Goal: Information Seeking & Learning: Learn about a topic

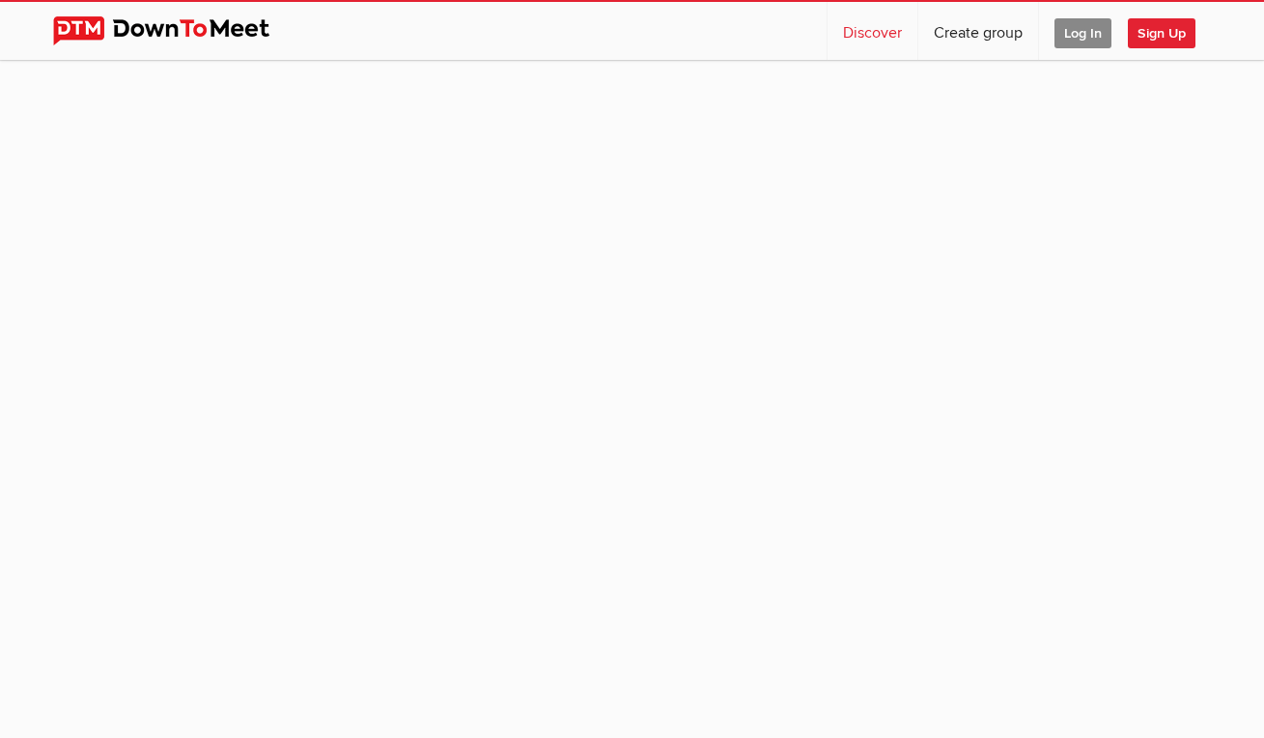
click at [872, 37] on link "Discover" at bounding box center [873, 31] width 90 height 58
select select "null"
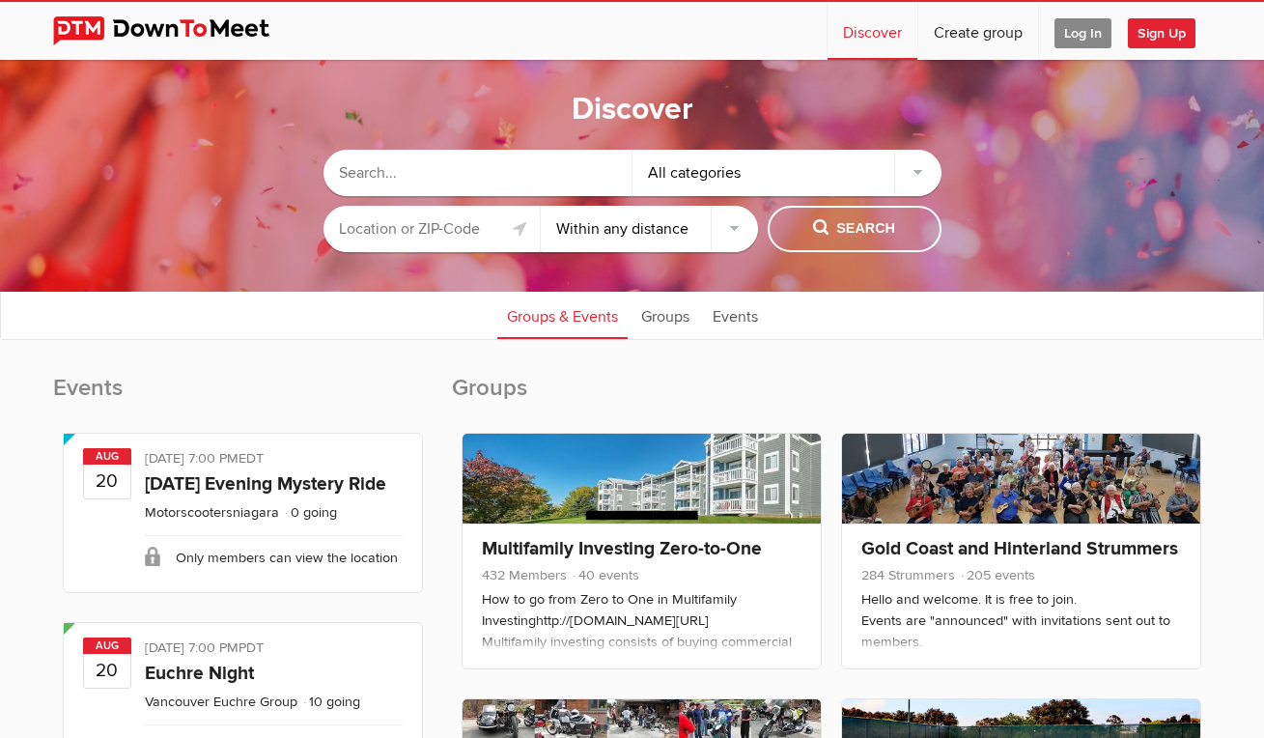
click at [380, 221] on input "text" at bounding box center [432, 229] width 217 height 46
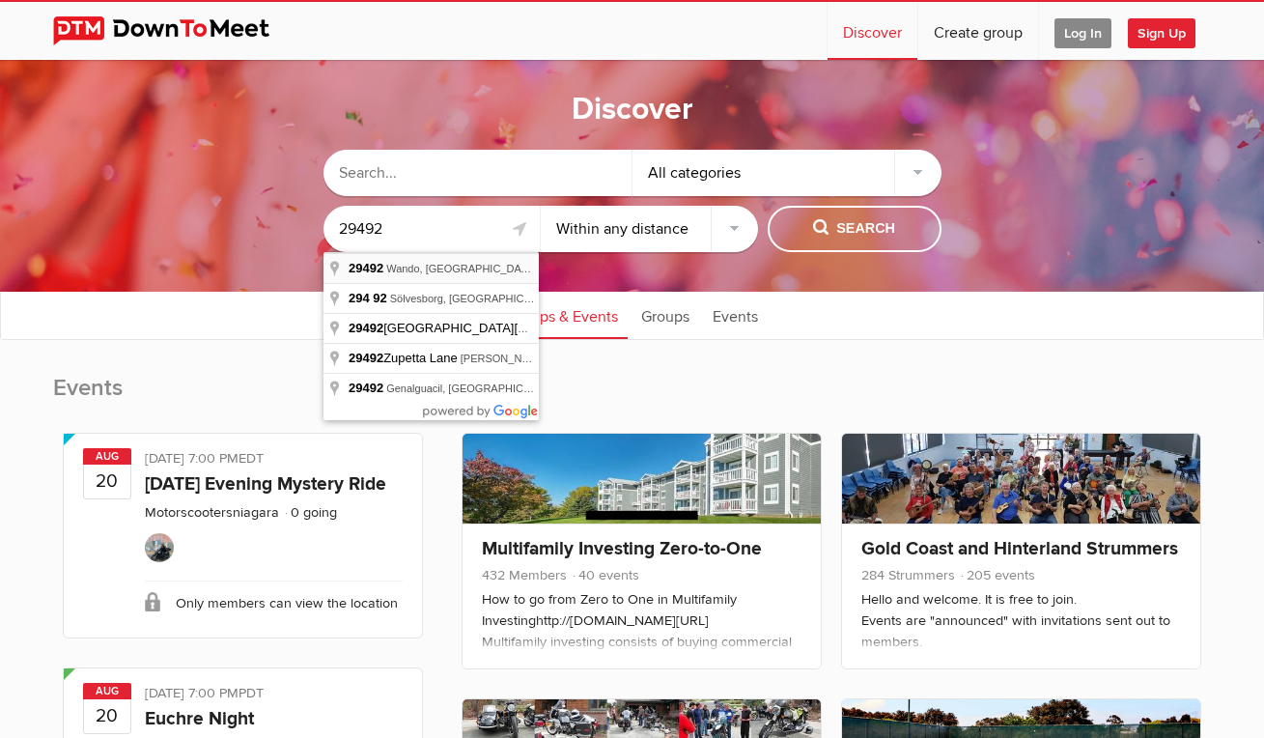
type input "Wando, SC 29492, [GEOGRAPHIC_DATA]"
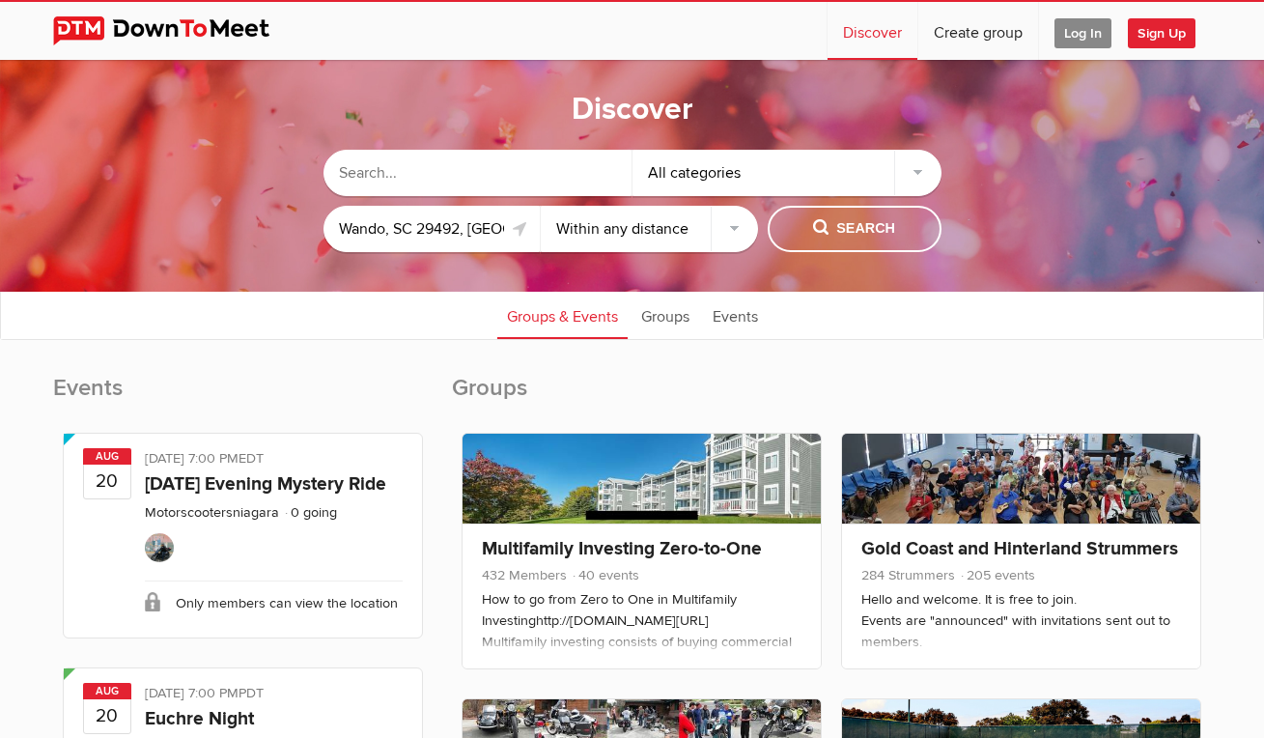
click at [482, 174] on input "text" at bounding box center [478, 173] width 309 height 46
type input "Homeschool"
click at [849, 223] on span "Search" at bounding box center [854, 228] width 82 height 21
click at [838, 236] on span "Search" at bounding box center [854, 228] width 82 height 21
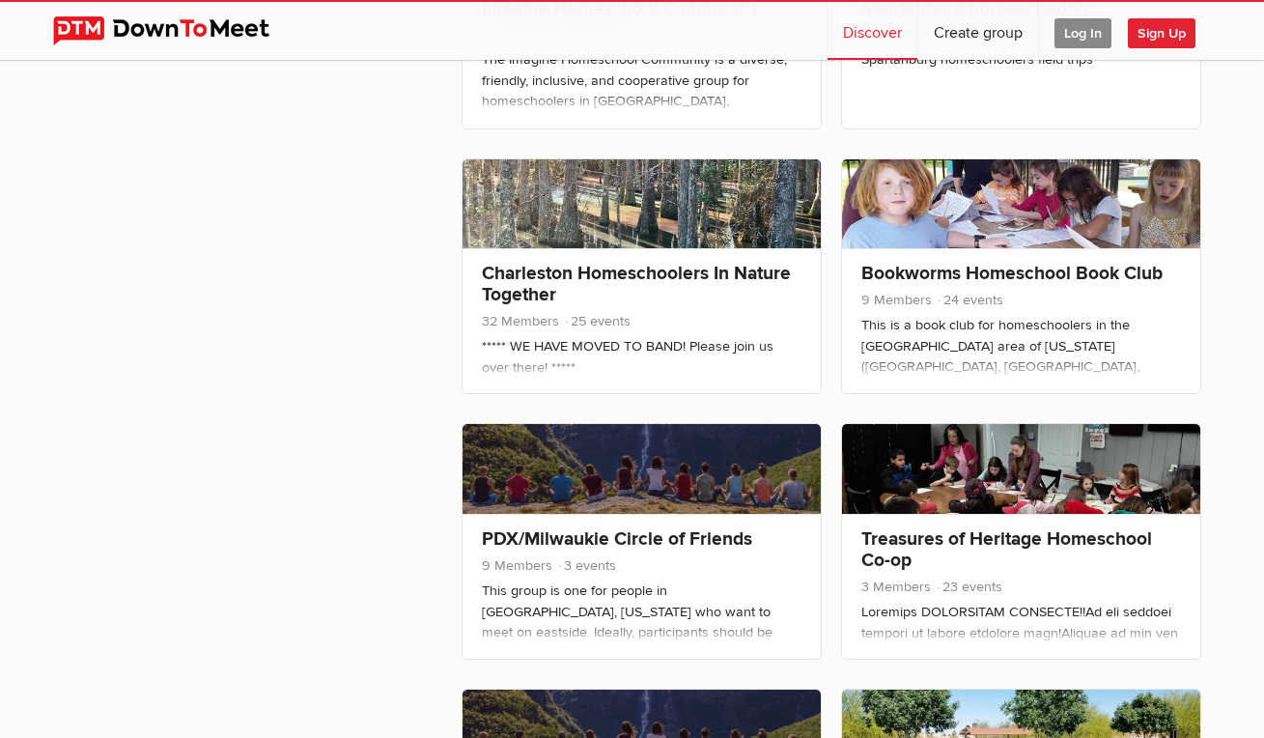
scroll to position [798, 0]
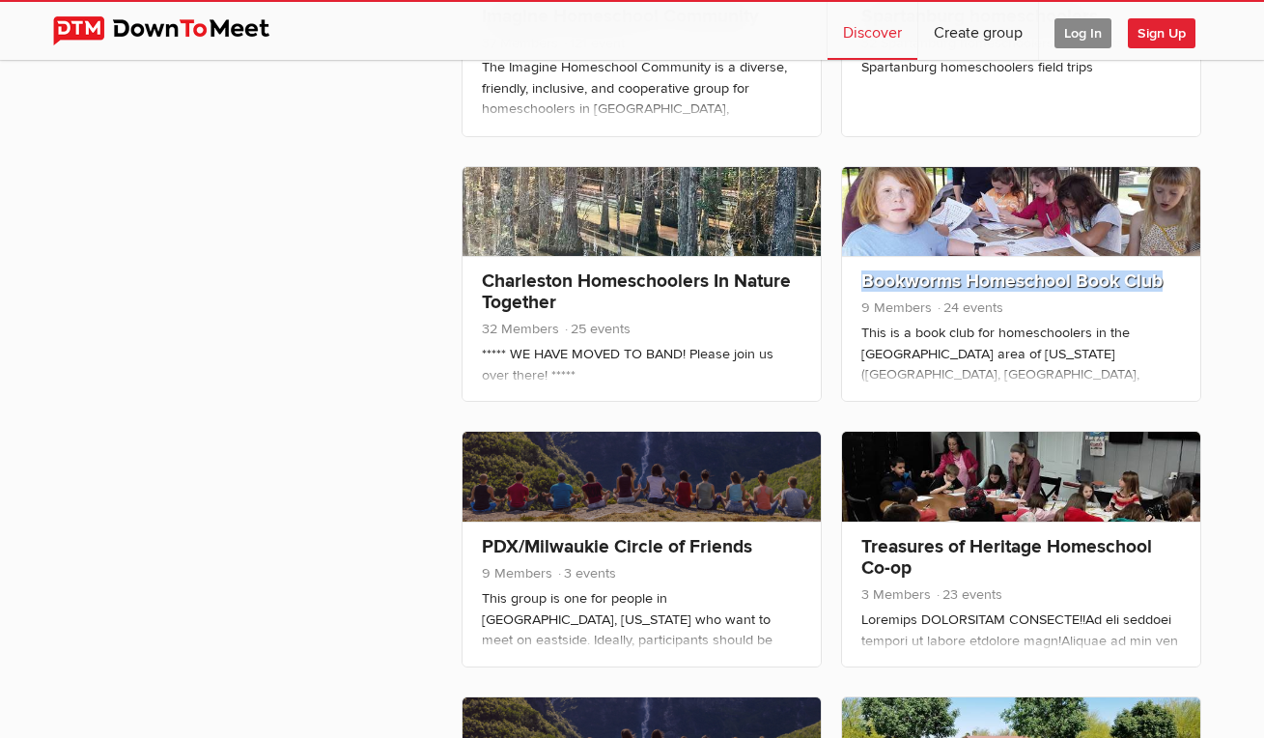
click at [1114, 286] on link "Bookworms Homeschool Book Club" at bounding box center [1012, 281] width 301 height 23
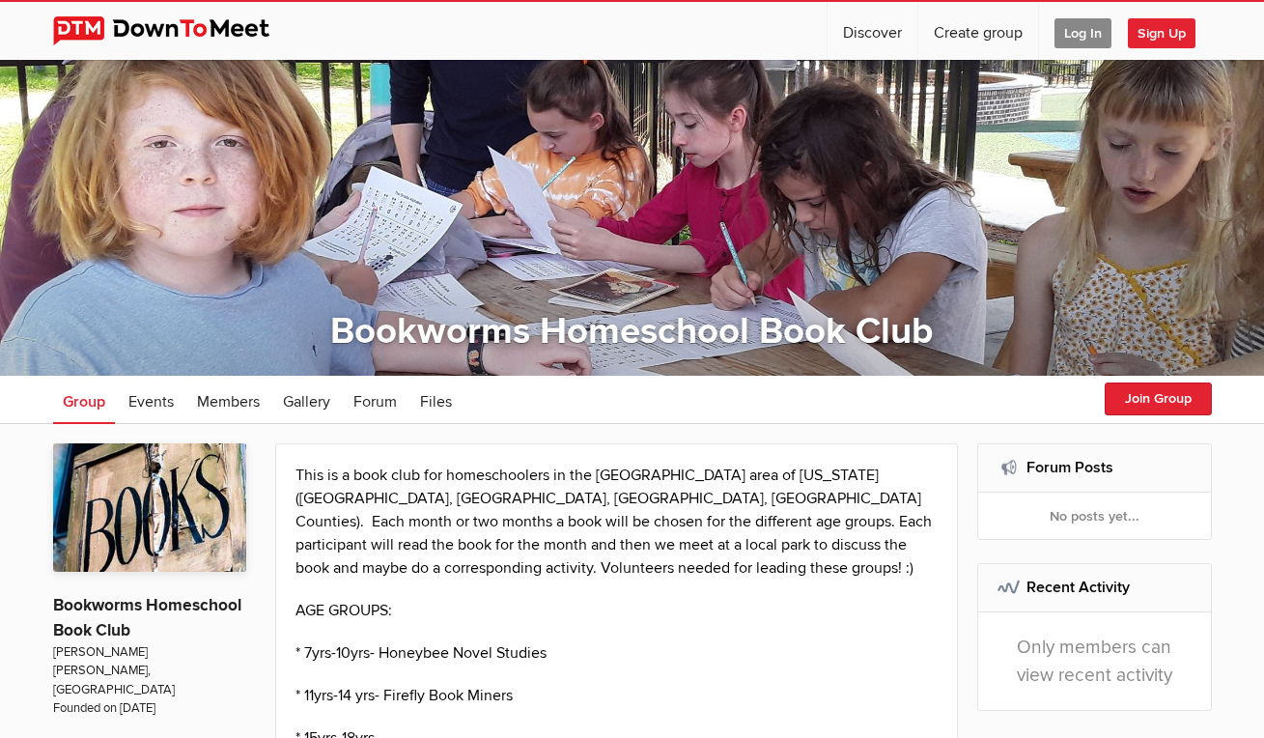
select select "null"
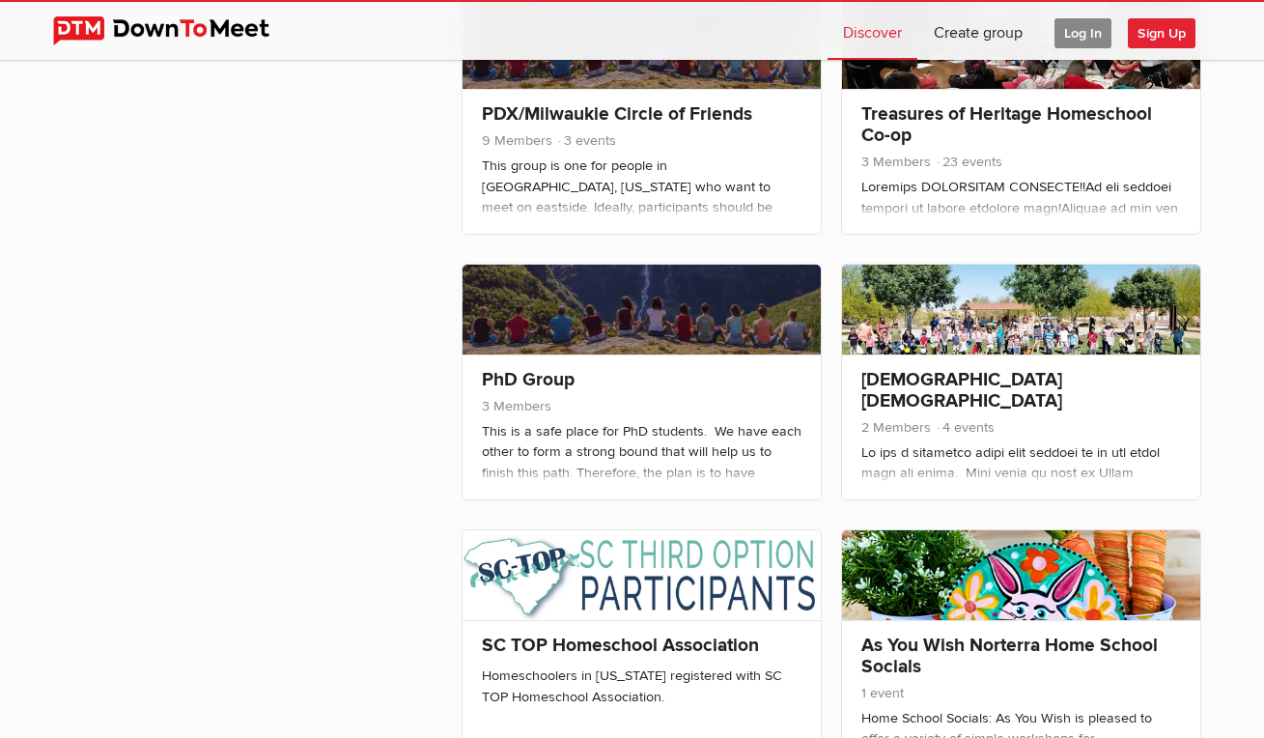
scroll to position [1245, 0]
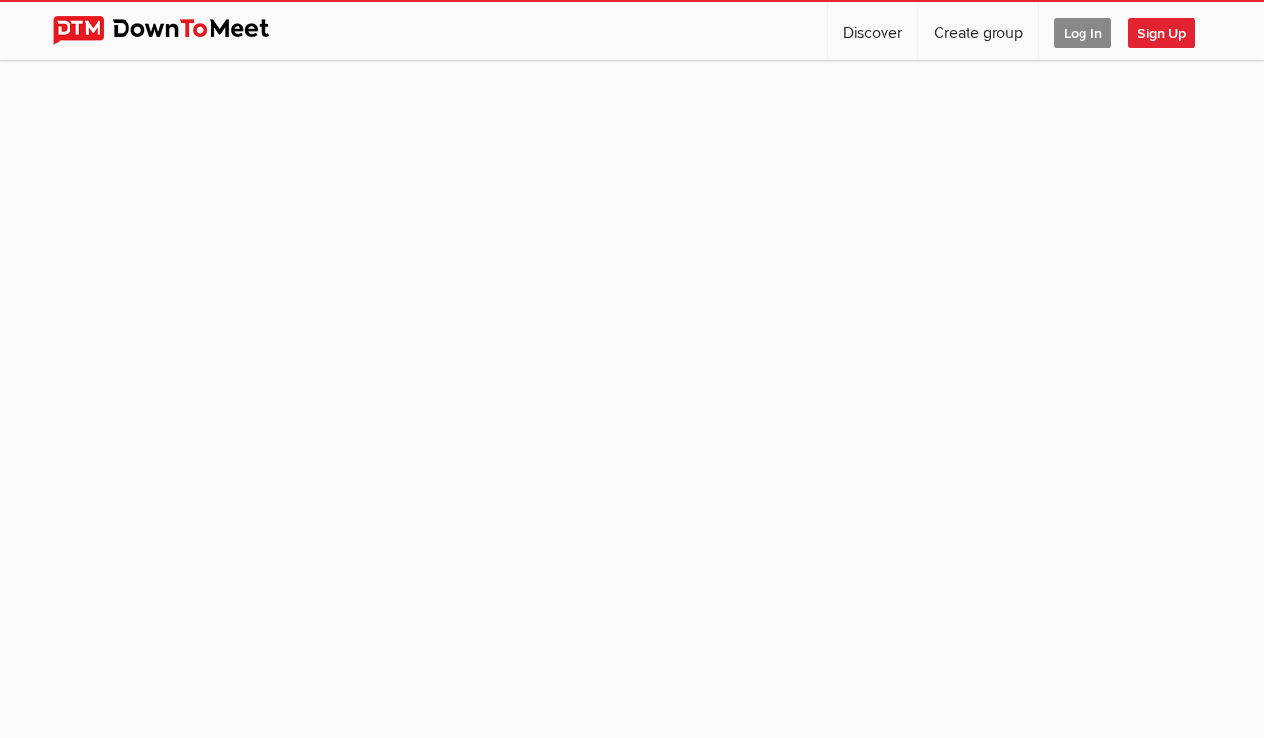
scroll to position [168, 0]
